Goal: Register for event/course

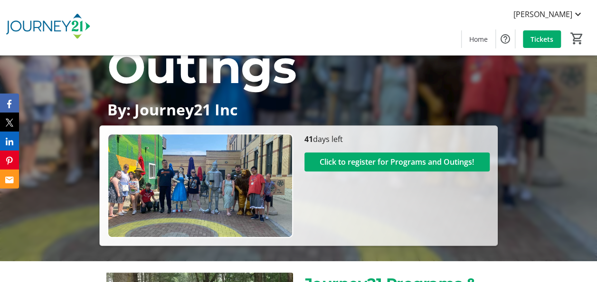
scroll to position [95, 0]
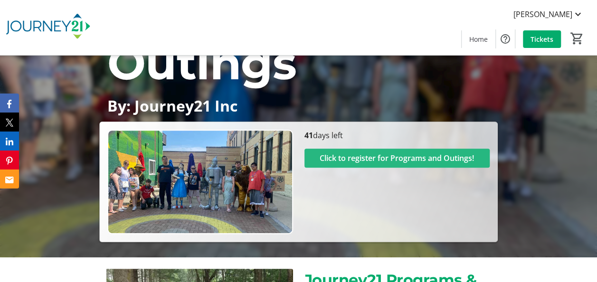
click at [327, 161] on span "Click to register for Programs and Outings!" at bounding box center [397, 157] width 154 height 11
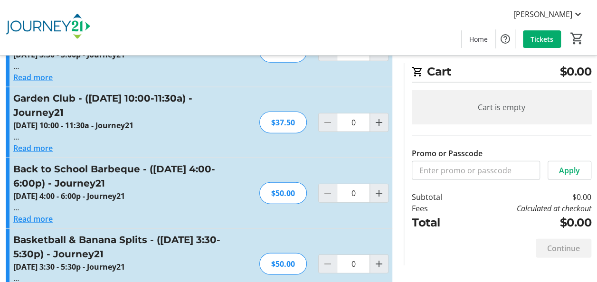
scroll to position [1092, 0]
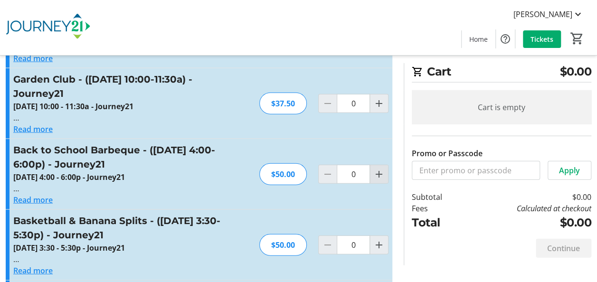
click at [382, 173] on mat-icon "Increment by one" at bounding box center [378, 174] width 11 height 11
type input "1"
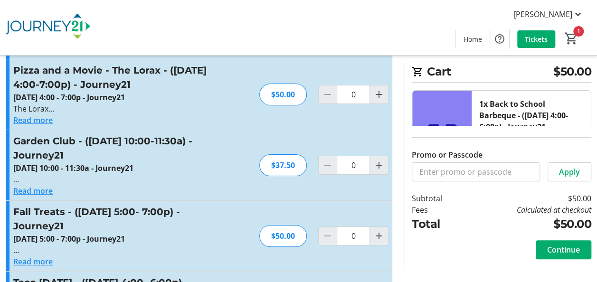
scroll to position [1852, 0]
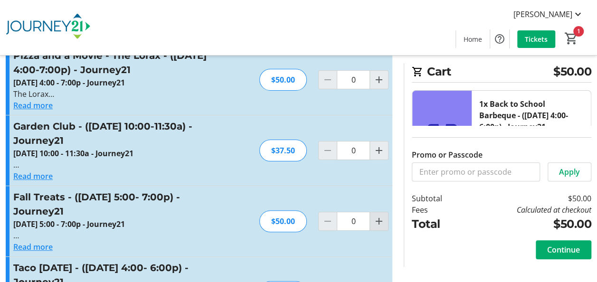
click at [375, 216] on mat-icon "Increment by one" at bounding box center [378, 221] width 11 height 11
type input "1"
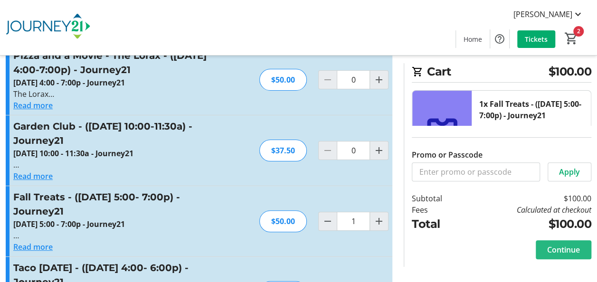
click at [574, 254] on span "Continue" at bounding box center [563, 249] width 33 height 11
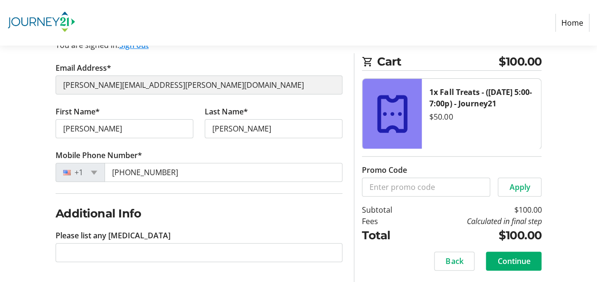
scroll to position [104, 0]
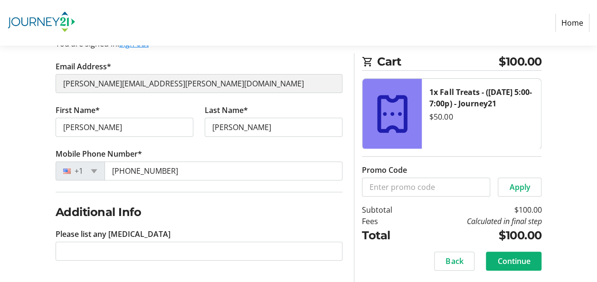
click at [522, 257] on span "Continue" at bounding box center [513, 261] width 33 height 11
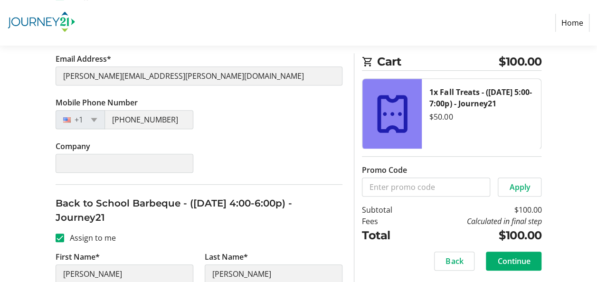
scroll to position [264, 0]
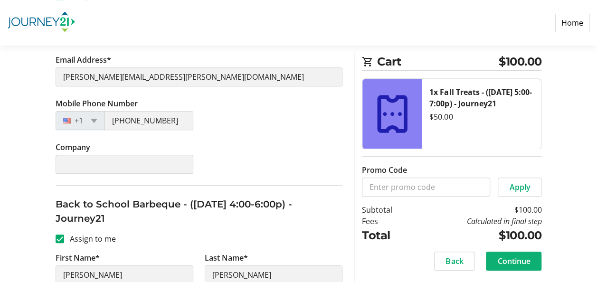
click at [519, 263] on span "Continue" at bounding box center [513, 261] width 33 height 11
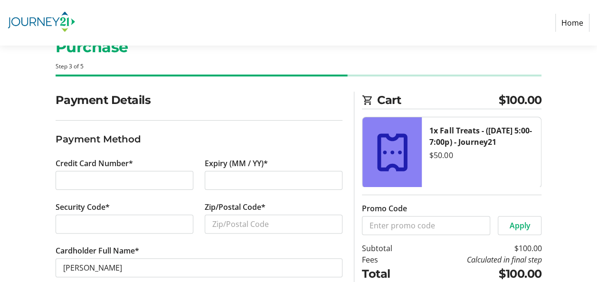
scroll to position [71, 0]
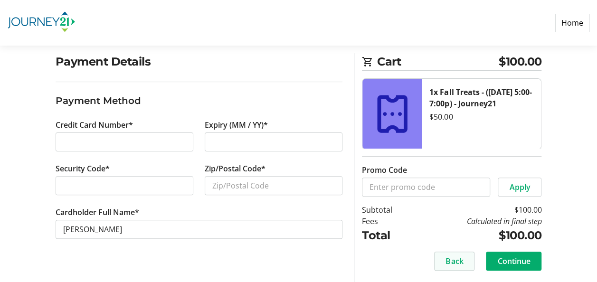
click at [455, 265] on span "Back" at bounding box center [454, 261] width 18 height 11
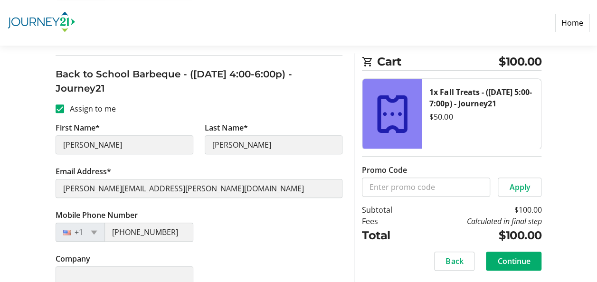
scroll to position [406, 0]
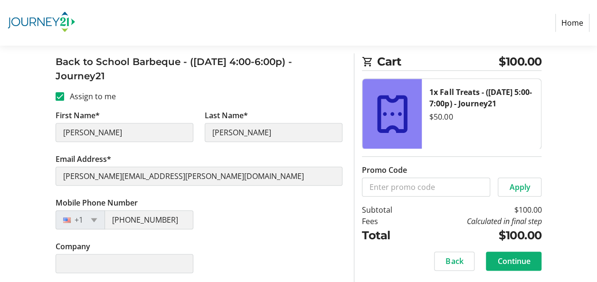
click at [514, 264] on span "Continue" at bounding box center [513, 261] width 33 height 11
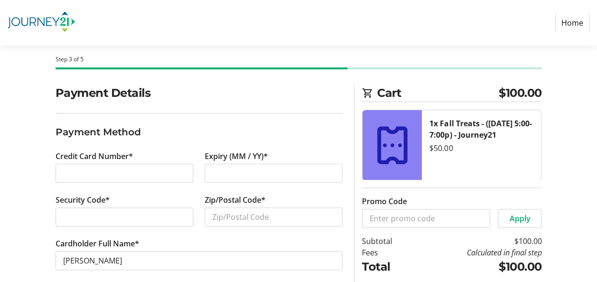
scroll to position [71, 0]
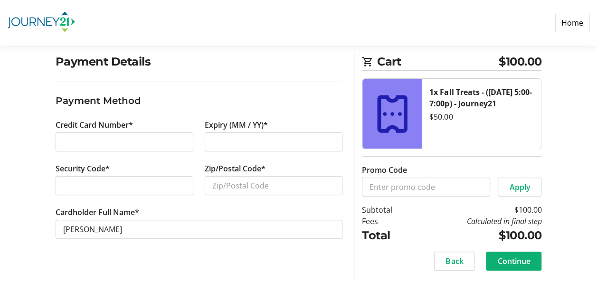
click at [528, 265] on span "Continue" at bounding box center [513, 261] width 33 height 11
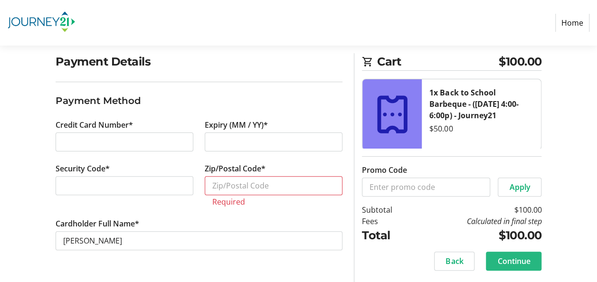
click at [507, 263] on span "Continue" at bounding box center [513, 261] width 33 height 11
